Goal: Task Accomplishment & Management: Manage account settings

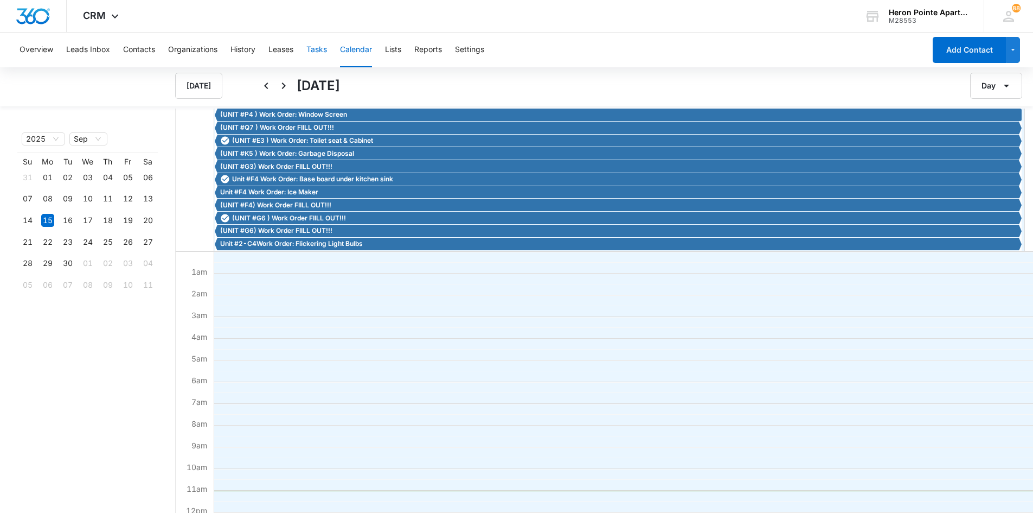
click at [318, 52] on button "Tasks" at bounding box center [317, 50] width 21 height 35
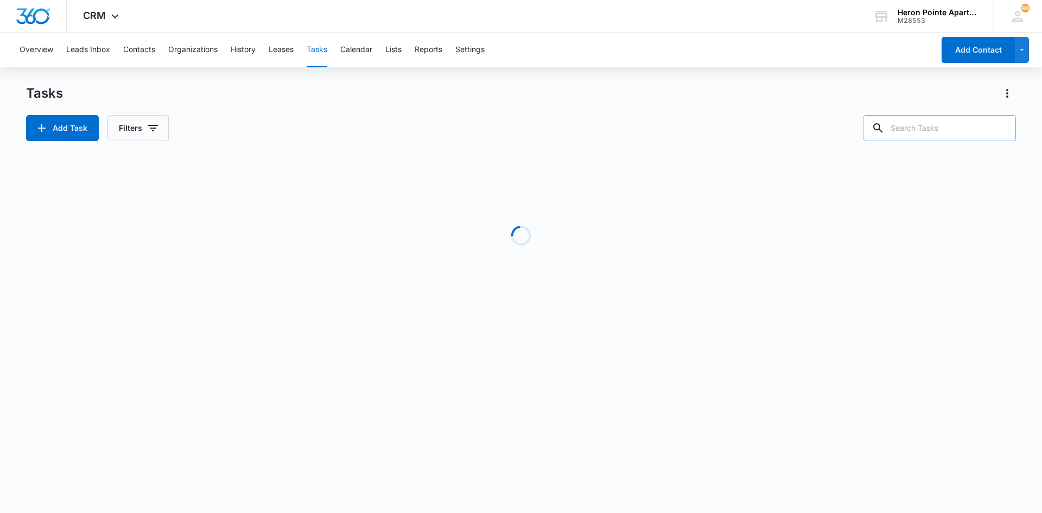
click at [960, 128] on input "text" at bounding box center [939, 128] width 153 height 26
type input "d6"
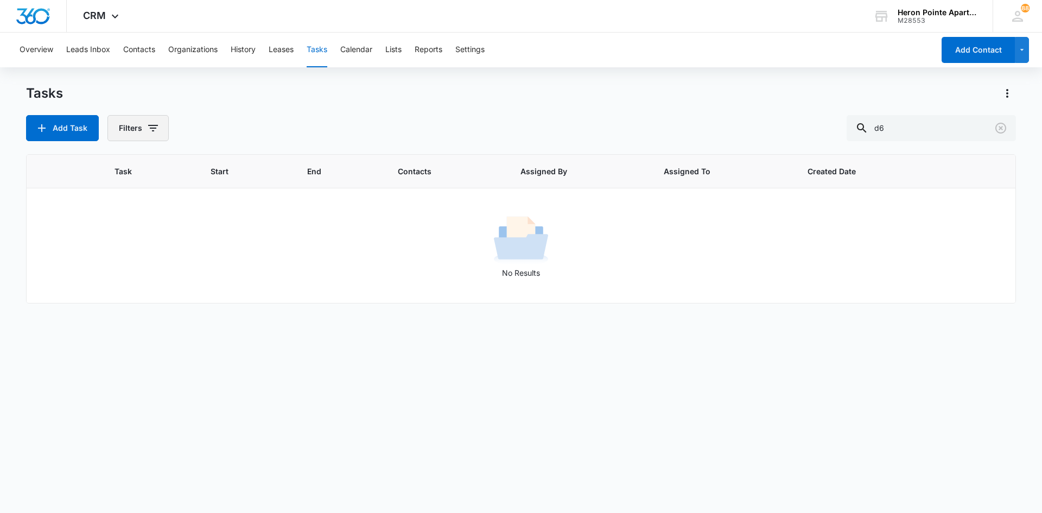
click at [142, 126] on button "Filters" at bounding box center [137, 128] width 61 height 26
click at [146, 261] on label "Complete" at bounding box center [182, 257] width 125 height 11
click at [121, 258] on input "Complete" at bounding box center [120, 258] width 1 height 1
radio input "false"
radio input "true"
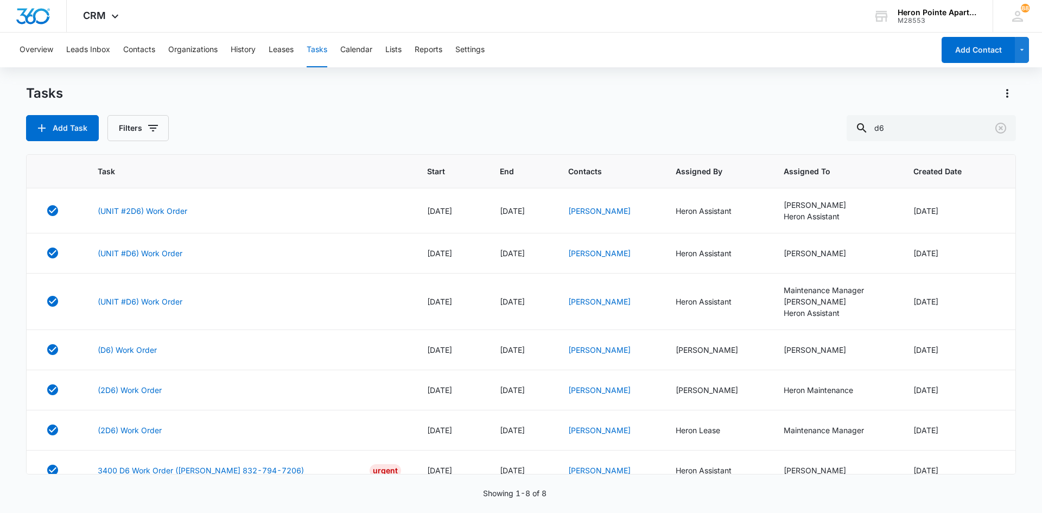
click at [347, 117] on div "Add Task Filters d6" at bounding box center [521, 128] width 990 height 26
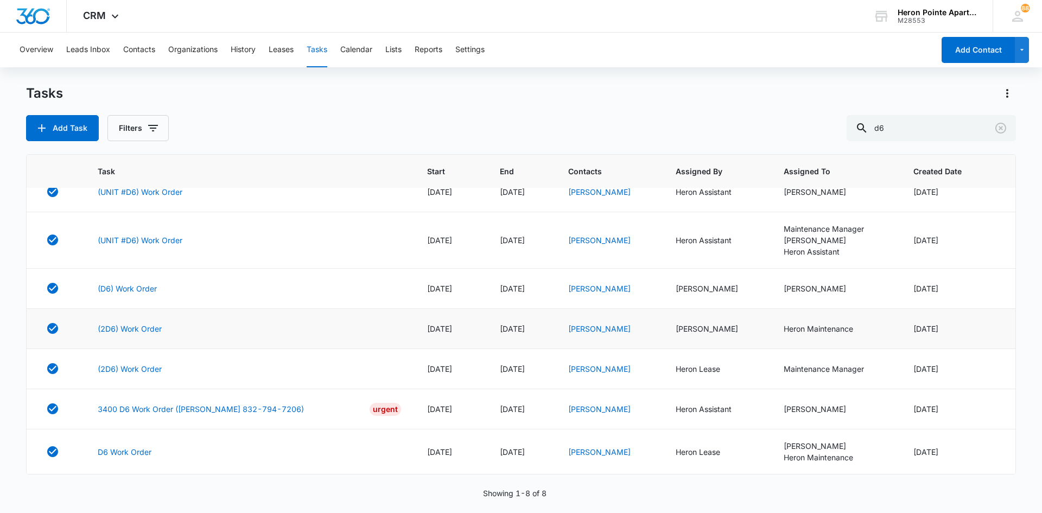
scroll to position [7, 0]
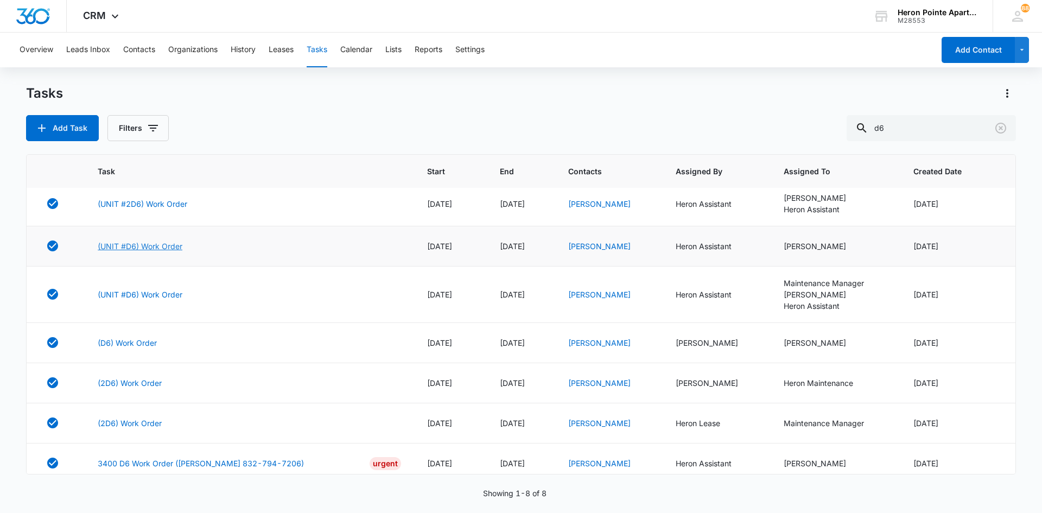
click at [132, 241] on link "(UNIT #D6) Work Order" at bounding box center [140, 245] width 85 height 11
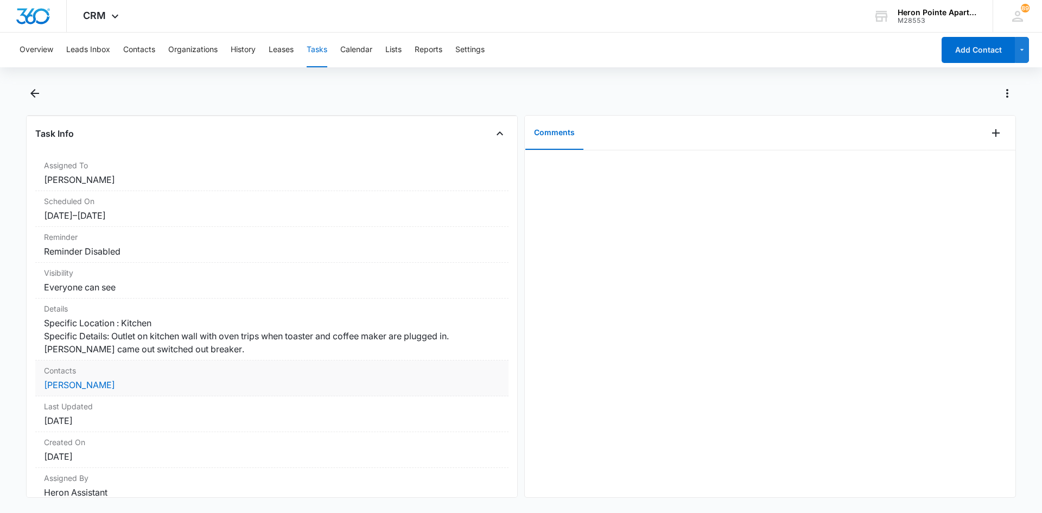
scroll to position [148, 0]
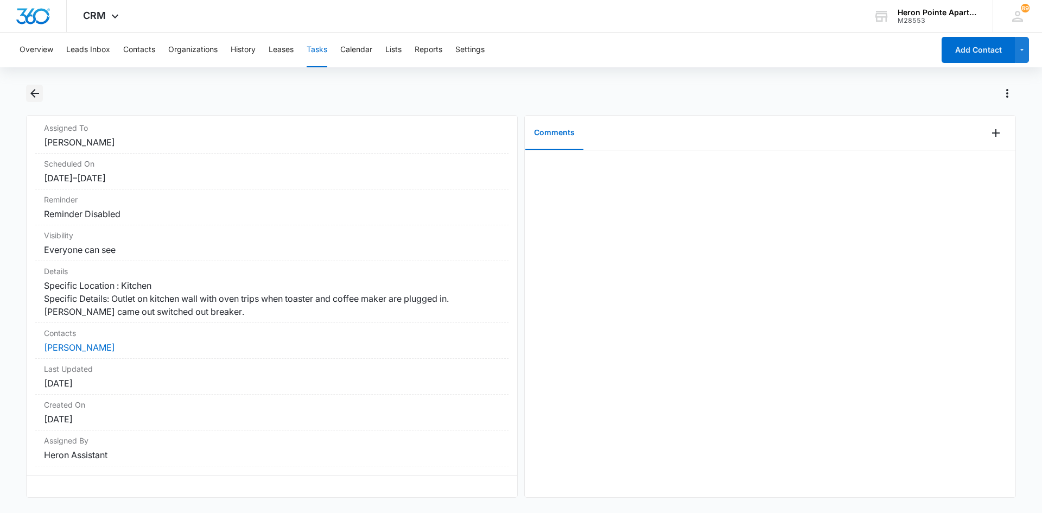
click at [36, 91] on icon "Back" at bounding box center [34, 93] width 13 height 13
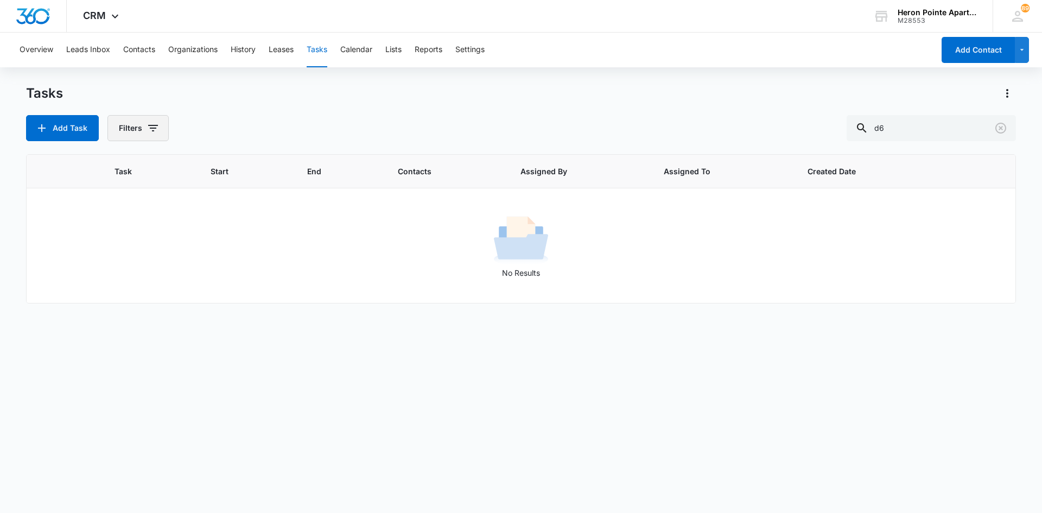
click at [130, 138] on button "Filters" at bounding box center [137, 128] width 61 height 26
click at [155, 257] on label "Complete" at bounding box center [182, 257] width 125 height 11
click at [121, 258] on input "Complete" at bounding box center [120, 258] width 1 height 1
radio input "false"
radio input "true"
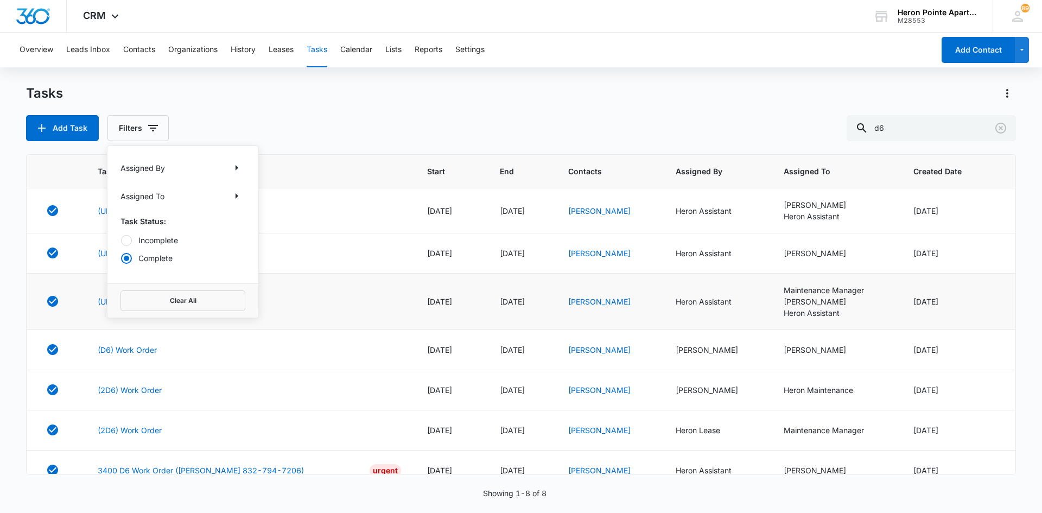
click at [317, 301] on div "(UNIT #D6) Work Order" at bounding box center [249, 301] width 303 height 11
click at [161, 302] on link "(UNIT #D6) Work Order" at bounding box center [140, 301] width 85 height 11
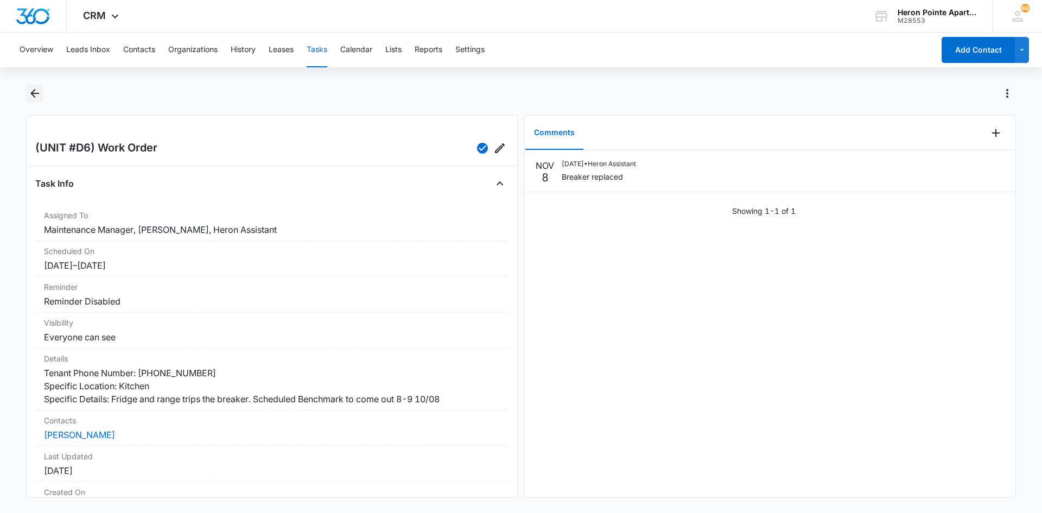
click at [37, 89] on icon "Back" at bounding box center [34, 93] width 13 height 13
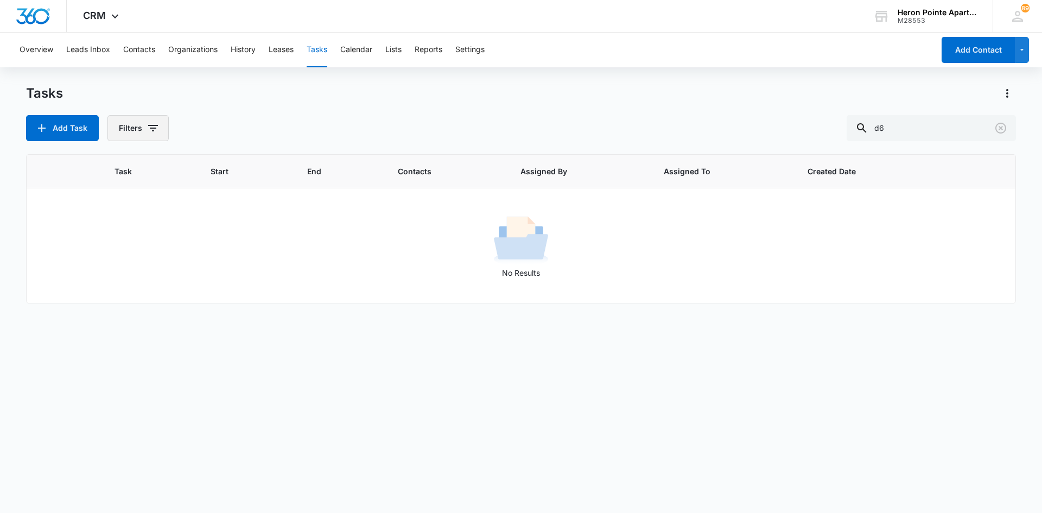
click at [151, 132] on icon "button" at bounding box center [152, 128] width 13 height 13
click at [157, 257] on label "Complete" at bounding box center [182, 257] width 125 height 11
click at [121, 258] on input "Complete" at bounding box center [120, 258] width 1 height 1
radio input "false"
radio input "true"
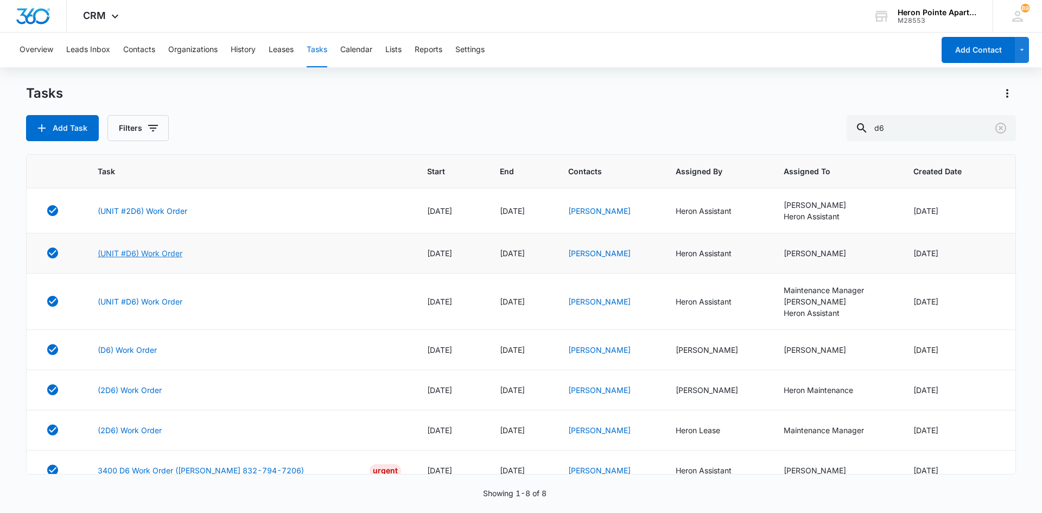
click at [101, 250] on link "(UNIT #D6) Work Order" at bounding box center [140, 252] width 85 height 11
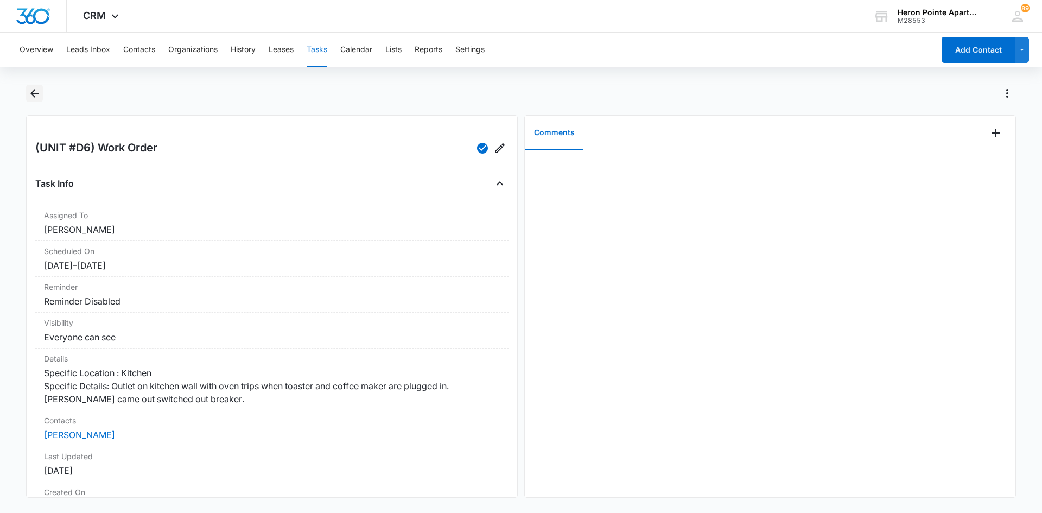
click at [38, 95] on icon "Back" at bounding box center [34, 93] width 13 height 13
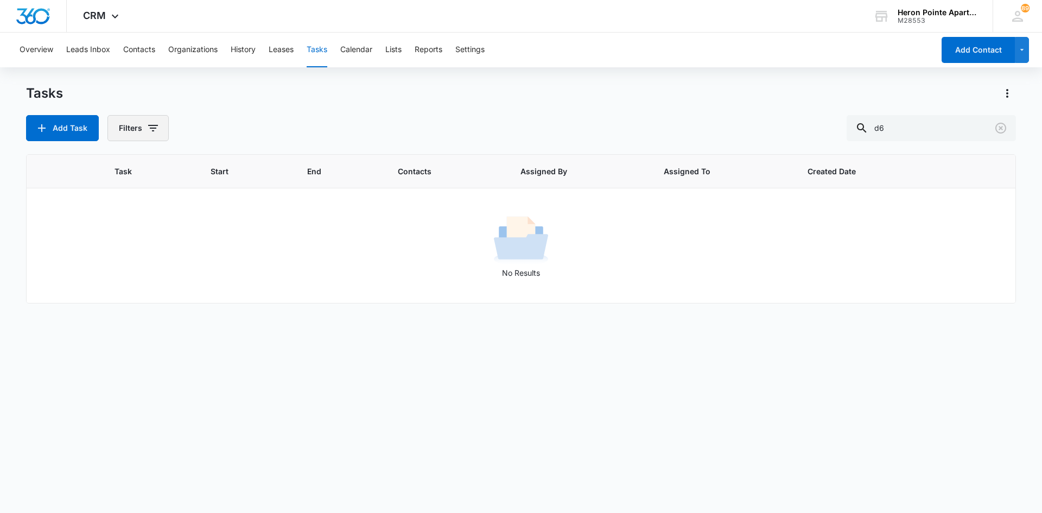
click at [154, 129] on icon "button" at bounding box center [152, 128] width 13 height 13
click at [151, 255] on label "Complete" at bounding box center [182, 257] width 125 height 11
click at [121, 258] on input "Complete" at bounding box center [120, 258] width 1 height 1
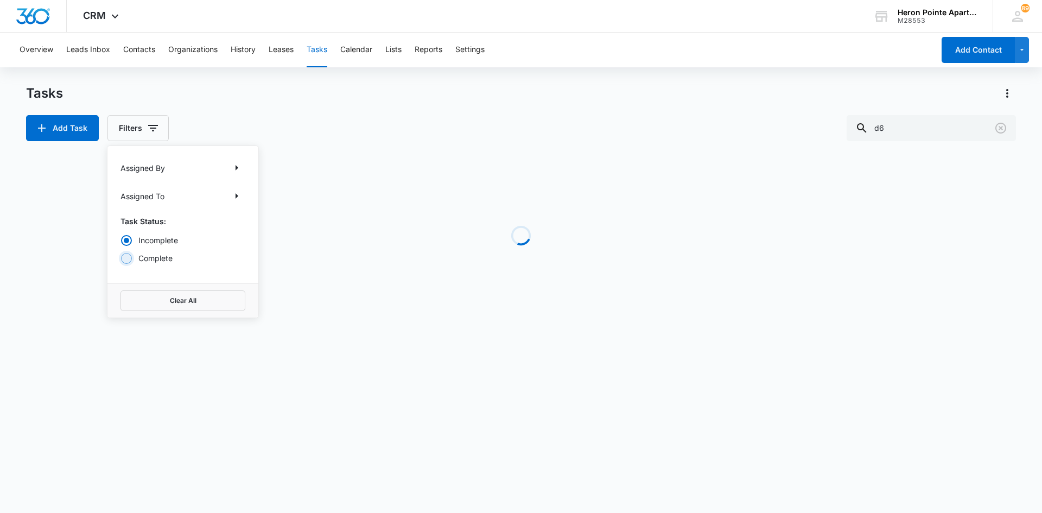
radio input "false"
radio input "true"
click at [264, 99] on div "Tasks" at bounding box center [521, 93] width 990 height 17
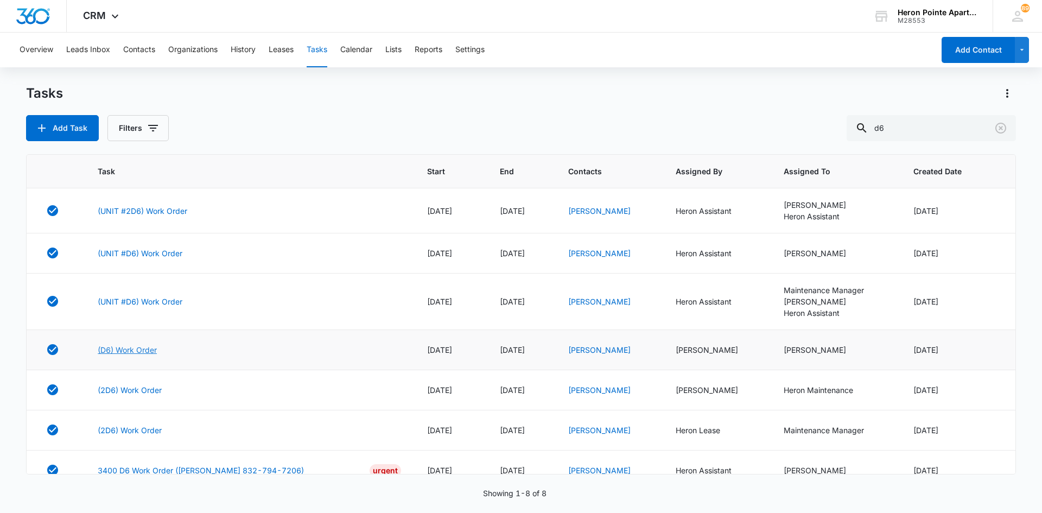
click at [140, 350] on link "(D6) Work Order" at bounding box center [127, 349] width 59 height 11
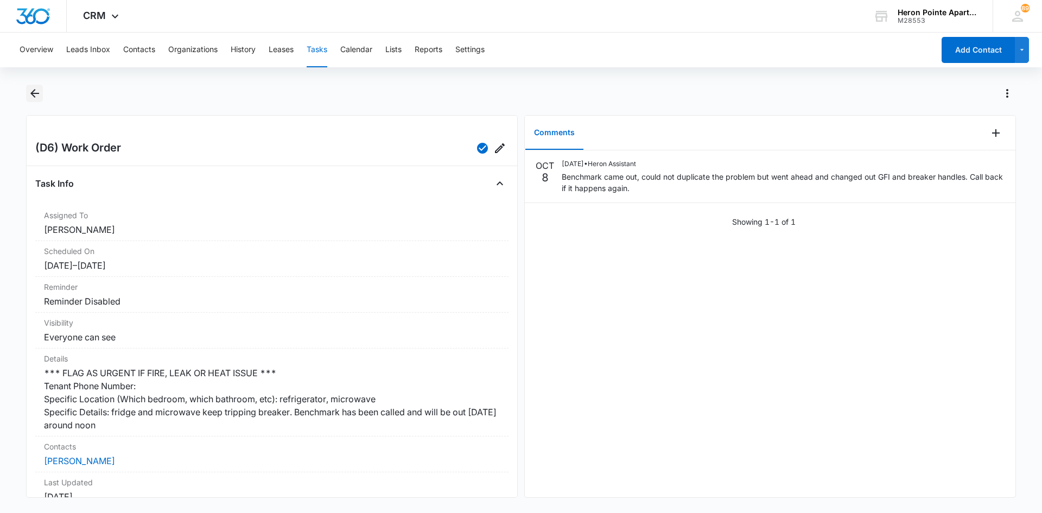
click at [32, 88] on icon "Back" at bounding box center [34, 93] width 13 height 13
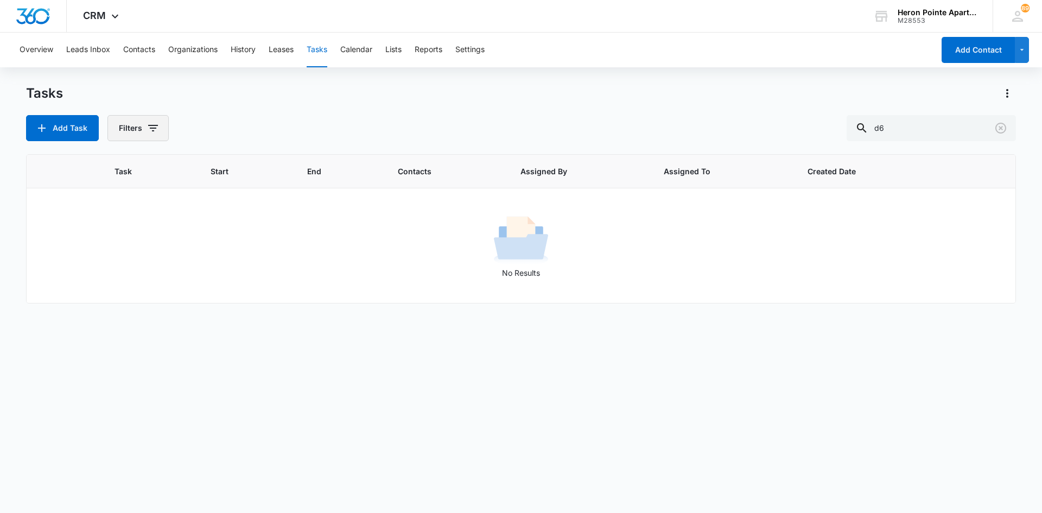
click at [143, 125] on button "Filters" at bounding box center [137, 128] width 61 height 26
click at [165, 260] on label "Complete" at bounding box center [182, 257] width 125 height 11
click at [121, 258] on input "Complete" at bounding box center [120, 258] width 1 height 1
radio input "false"
radio input "true"
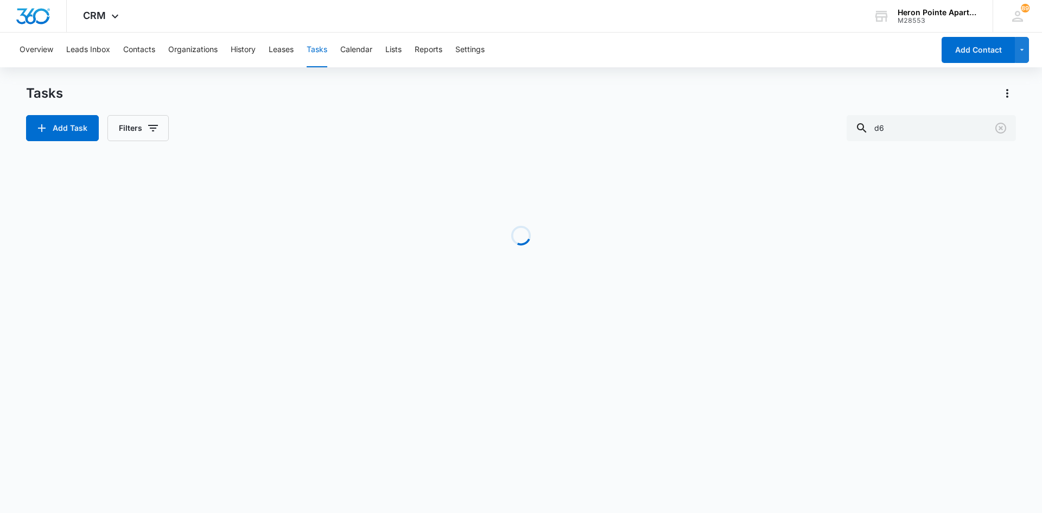
click at [253, 115] on div "Add Task Filters d6" at bounding box center [521, 128] width 990 height 26
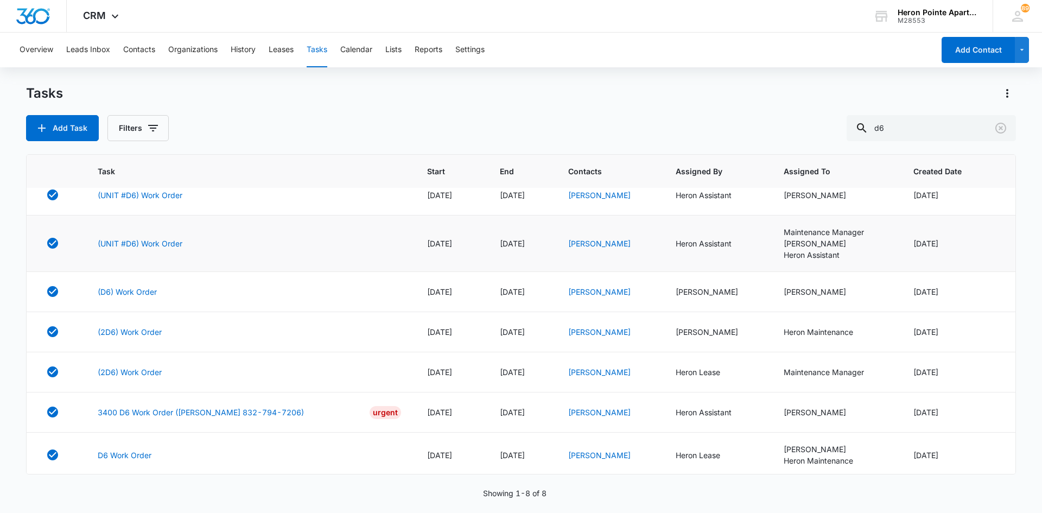
scroll to position [61, 0]
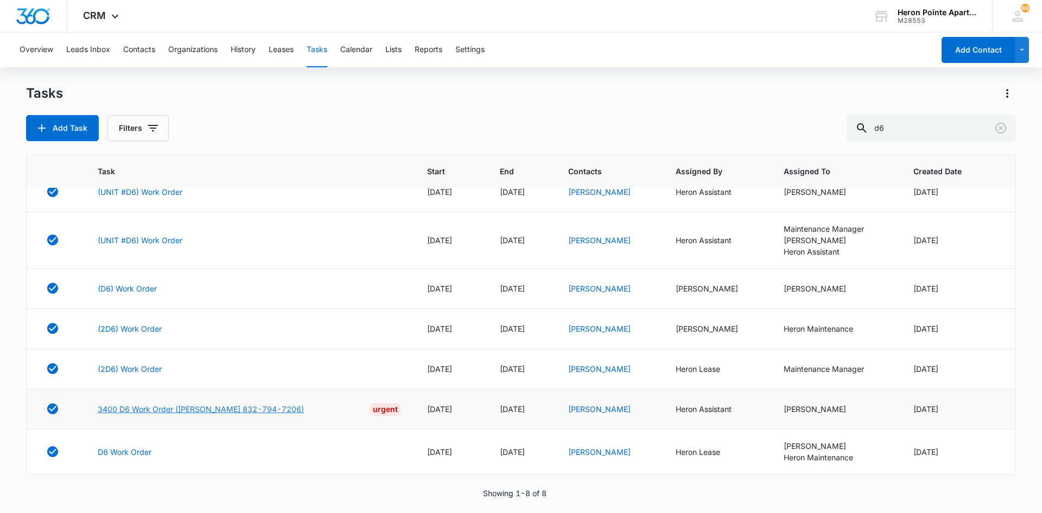
click at [215, 409] on link "3400 D6 Work Order ([PERSON_NAME] 832-794-7206)" at bounding box center [201, 408] width 206 height 11
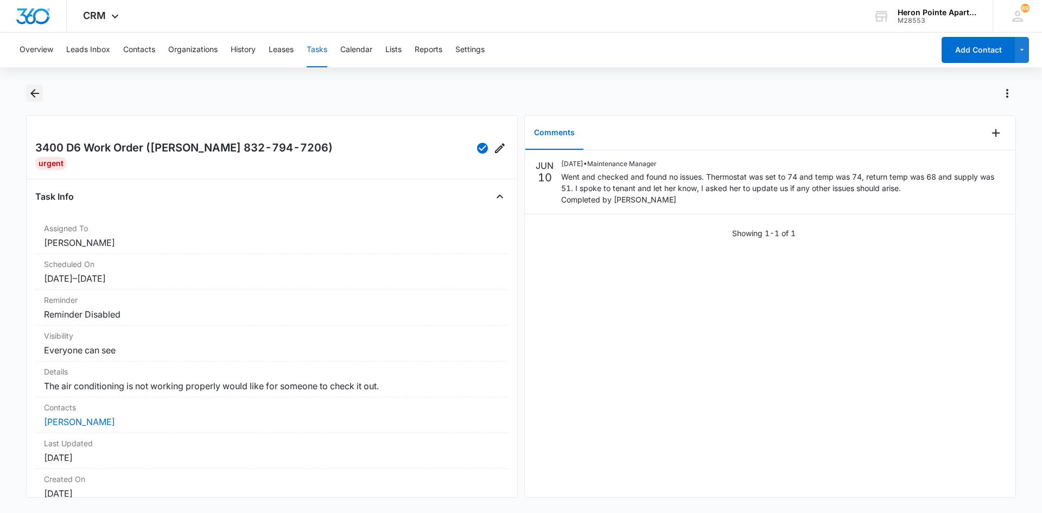
click at [33, 92] on icon "Back" at bounding box center [34, 93] width 13 height 13
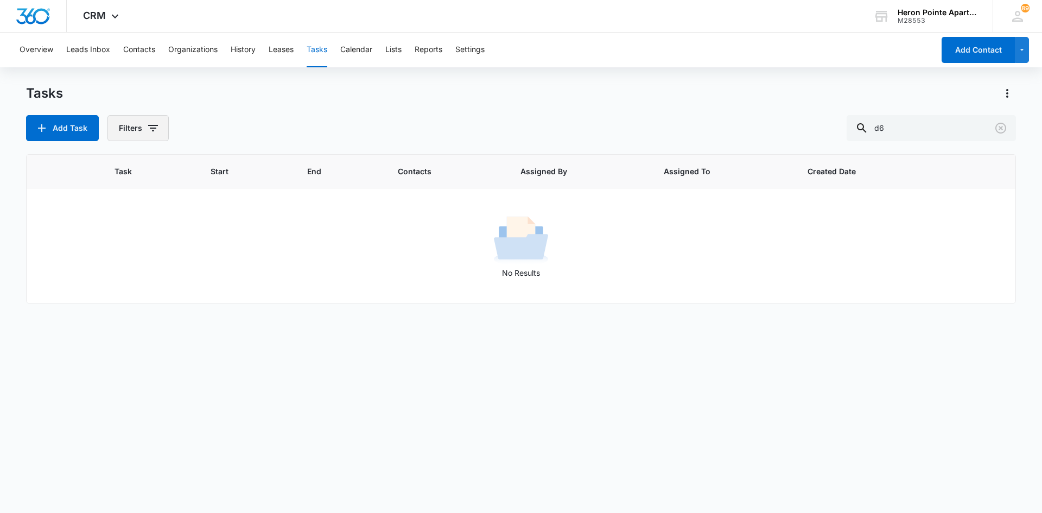
click at [146, 134] on icon "button" at bounding box center [152, 128] width 13 height 13
click at [162, 260] on label "Complete" at bounding box center [182, 257] width 125 height 11
click at [121, 258] on input "Complete" at bounding box center [120, 258] width 1 height 1
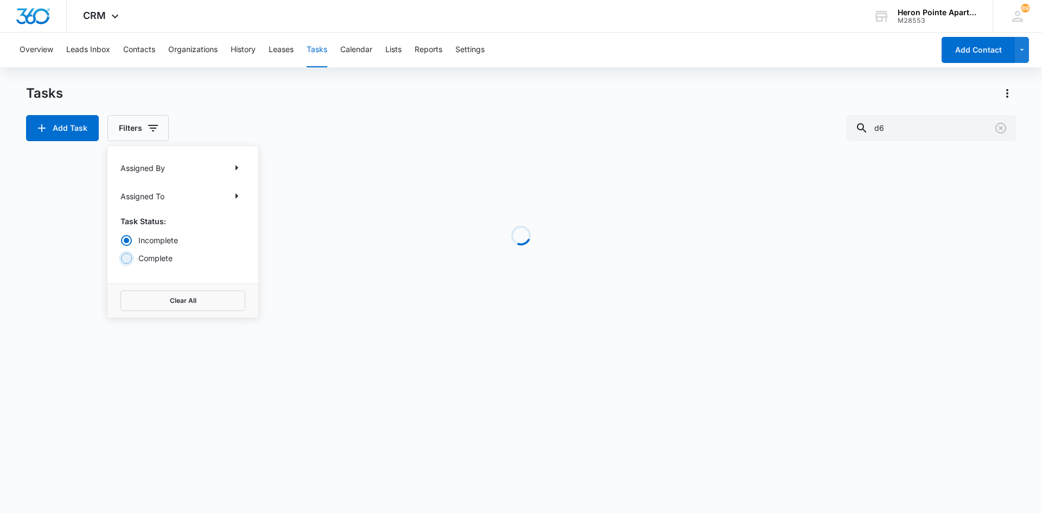
radio input "false"
radio input "true"
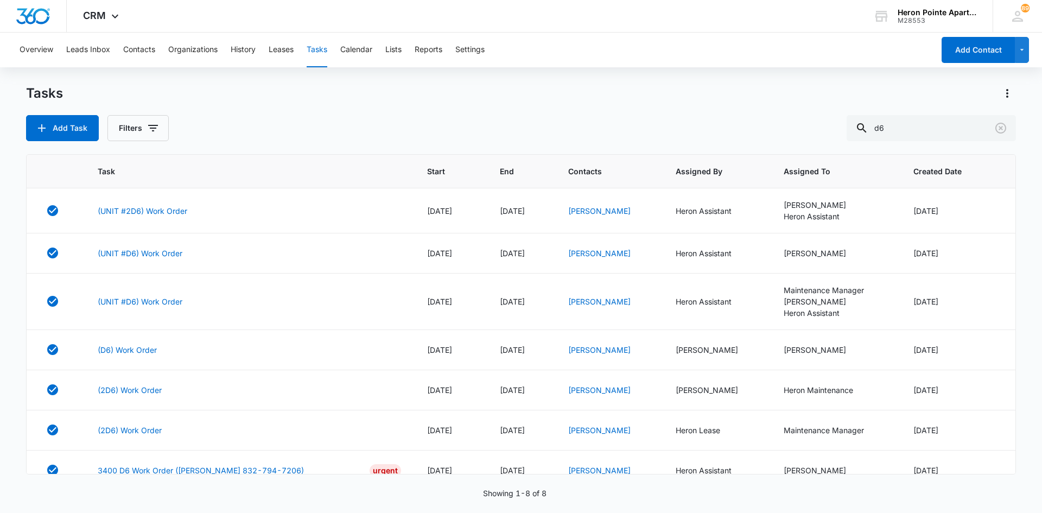
click at [282, 122] on div "Add Task Filters d6" at bounding box center [521, 128] width 990 height 26
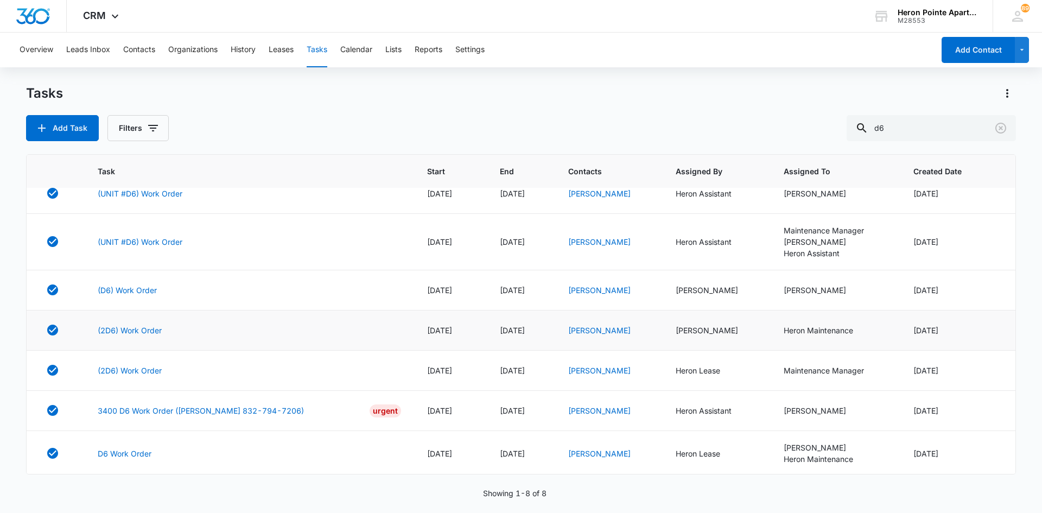
scroll to position [61, 0]
click at [118, 448] on link "D6 Work Order" at bounding box center [125, 451] width 54 height 11
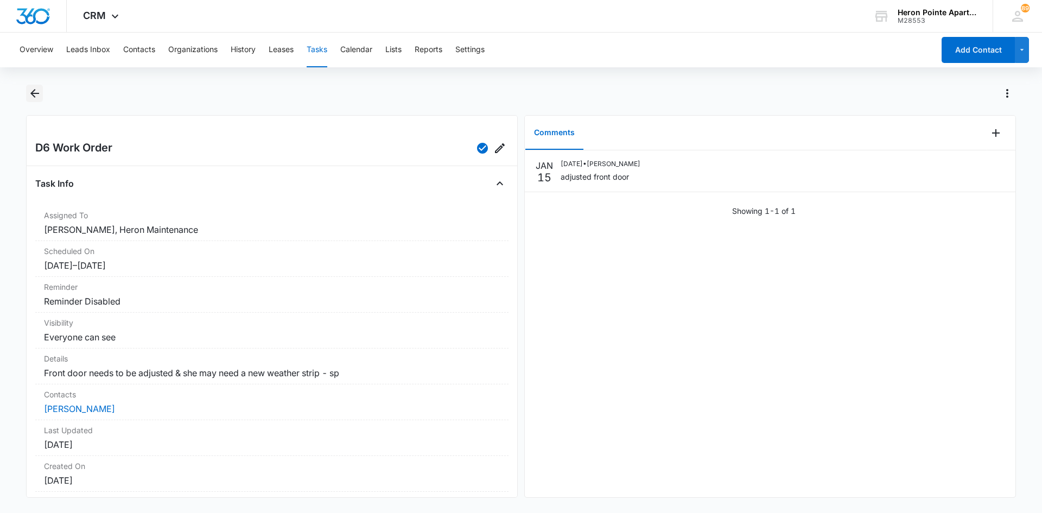
click at [33, 94] on icon "Back" at bounding box center [34, 93] width 9 height 9
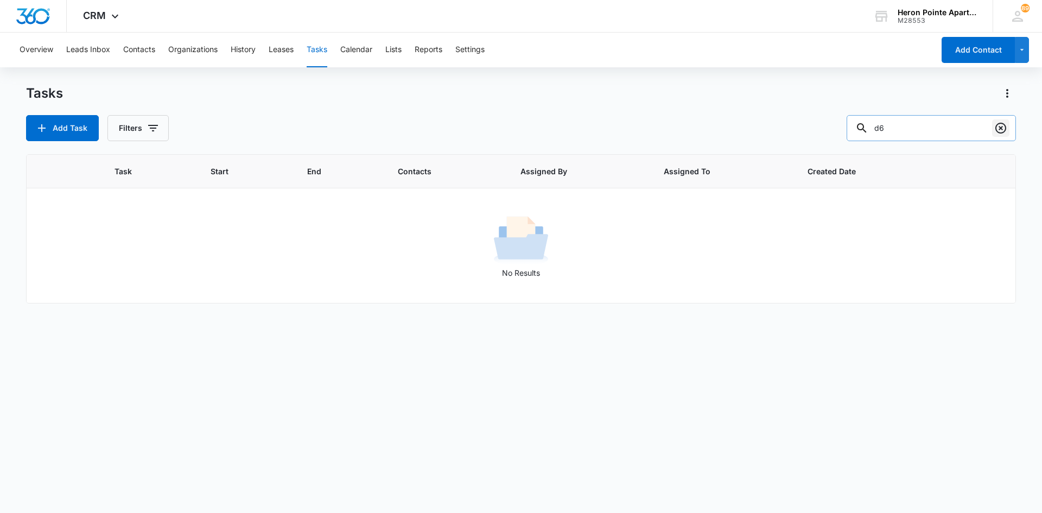
click at [1005, 125] on icon "Clear" at bounding box center [1000, 128] width 11 height 11
